Goal: Check status

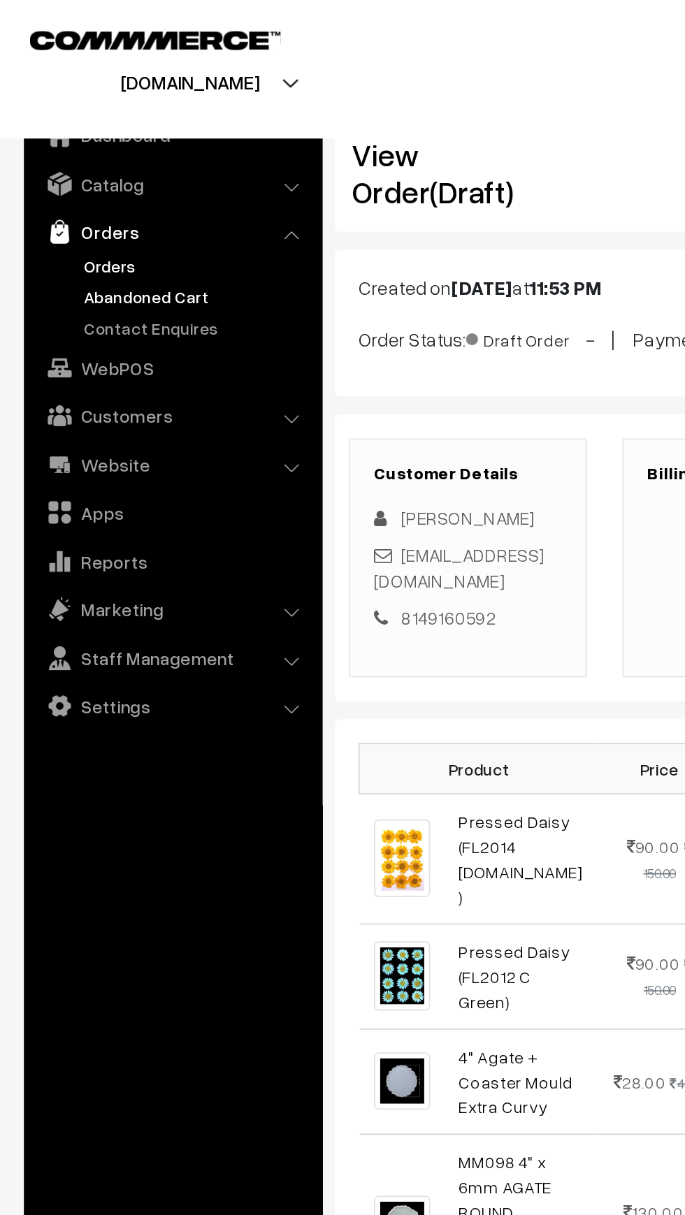
click at [106, 169] on link "Abandoned Cart" at bounding box center [114, 173] width 138 height 15
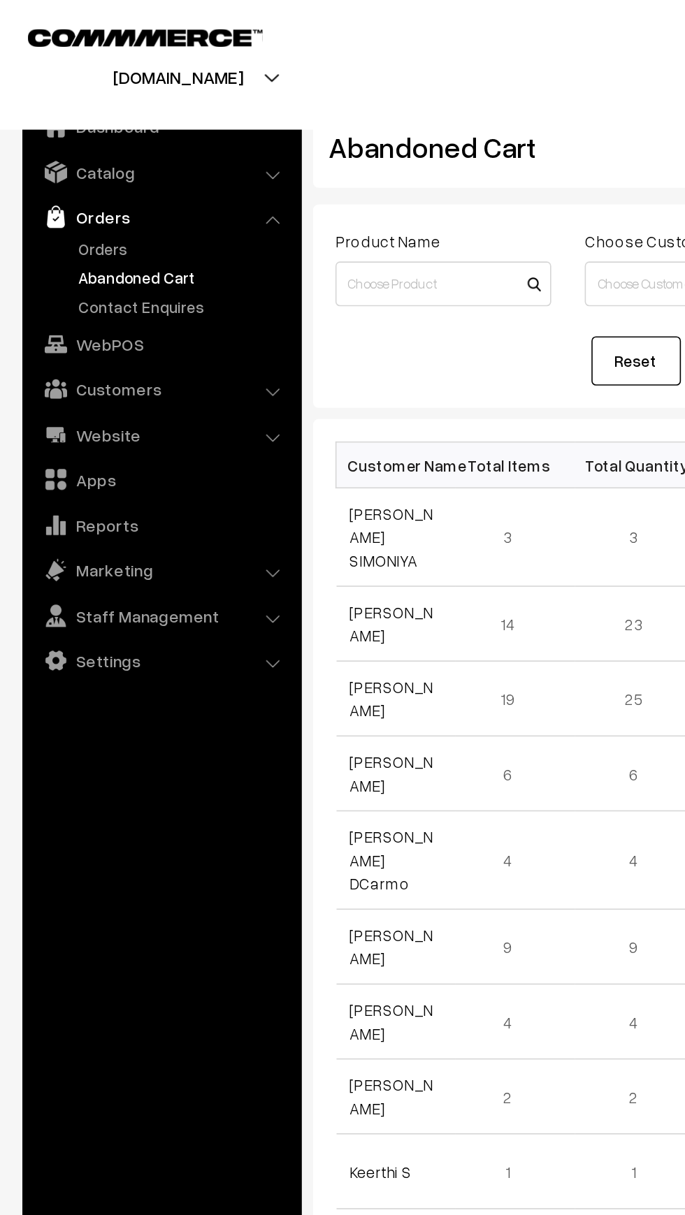
click at [49, 147] on link "Orders" at bounding box center [100, 135] width 166 height 25
click at [52, 153] on link "Orders" at bounding box center [114, 155] width 138 height 15
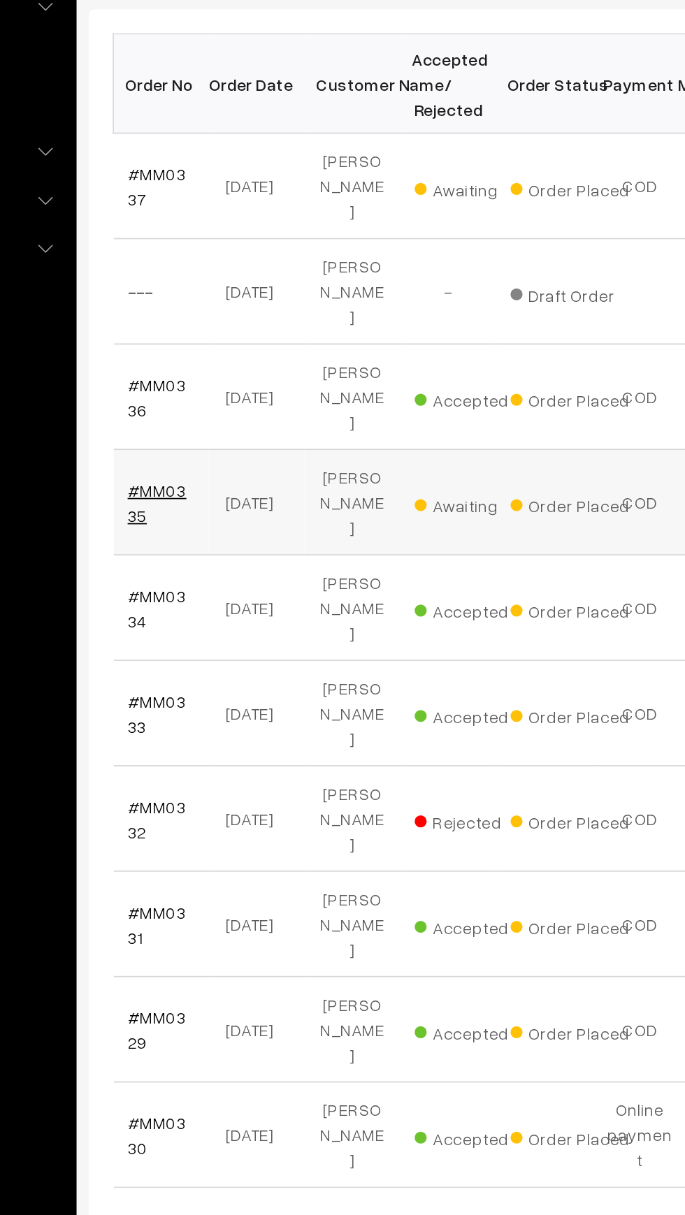
click at [238, 550] on link "#MM0335" at bounding box center [236, 563] width 34 height 27
